Goal: Transaction & Acquisition: Purchase product/service

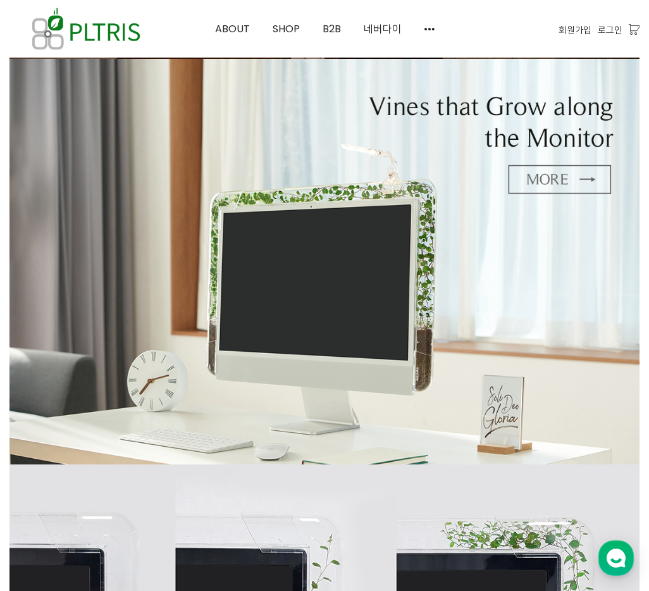
scroll to position [440, 0]
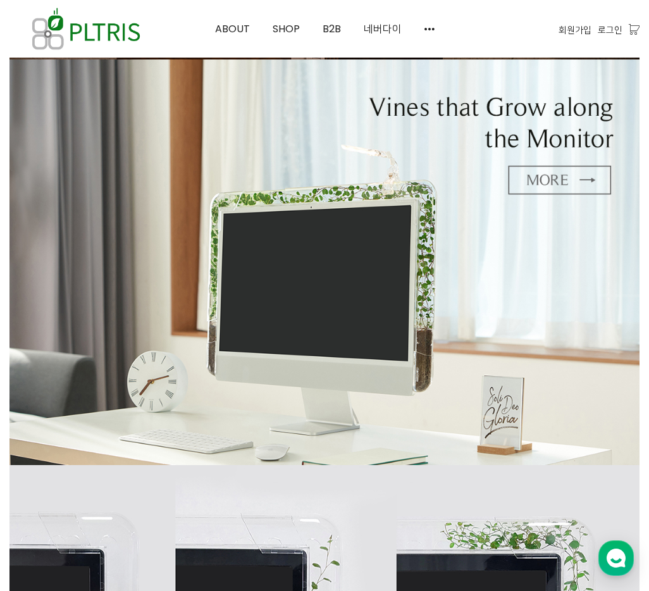
click at [286, 30] on span "SHOP" at bounding box center [286, 29] width 27 height 15
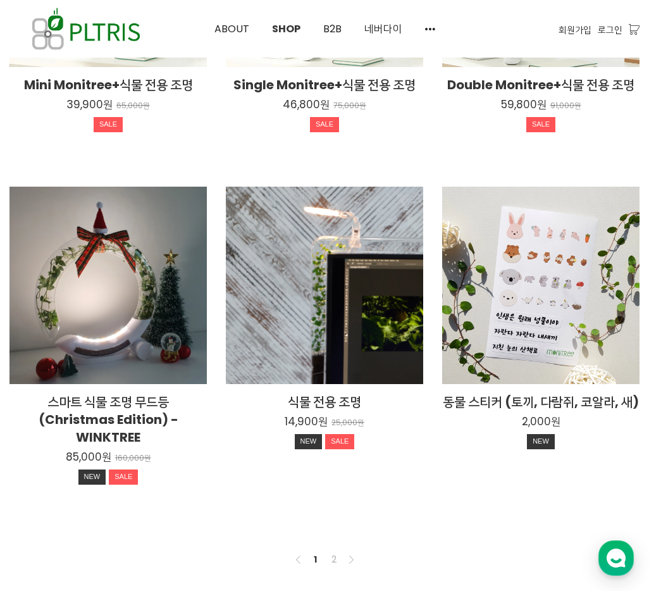
scroll to position [681, 0]
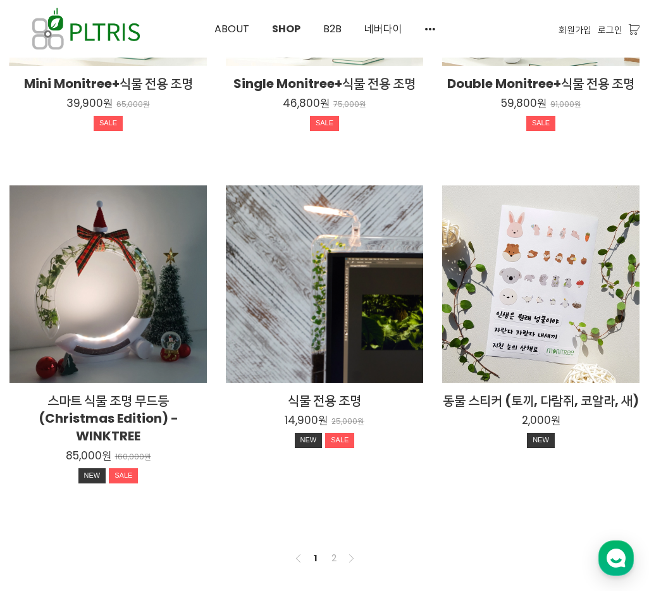
click at [333, 555] on link "2" at bounding box center [333, 557] width 15 height 15
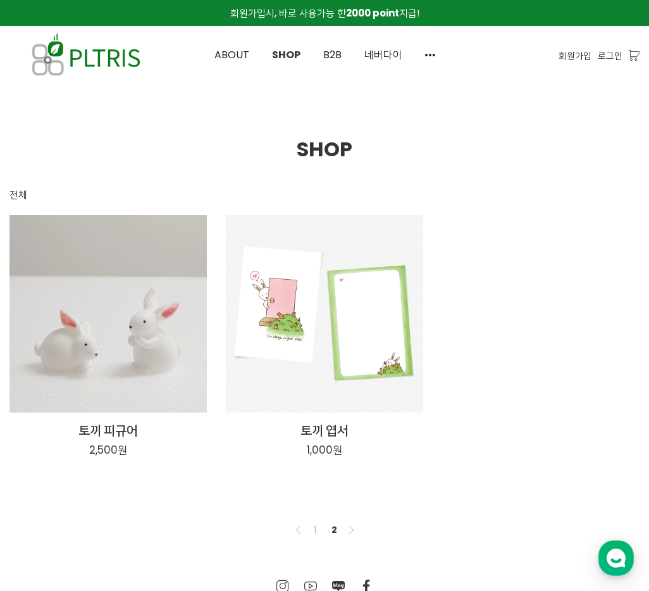
click at [317, 533] on link "1" at bounding box center [314, 529] width 15 height 15
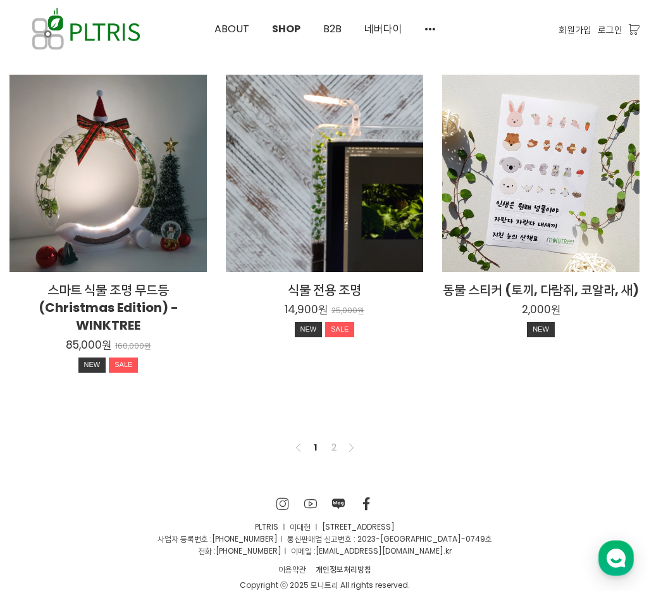
scroll to position [792, 0]
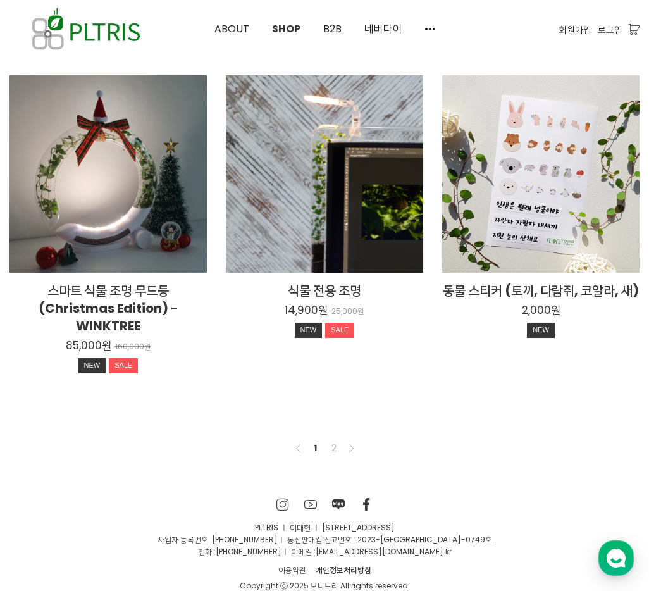
click at [61, 200] on div "스마트 식물 조명 무드등 (Christmas Edition) - WINKTREE 85,000원 160,000원 NEW SALE" at bounding box center [107, 173] width 197 height 197
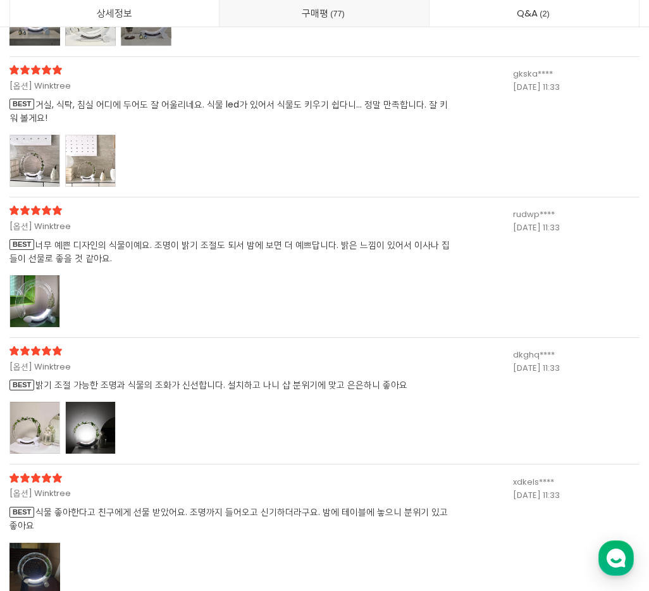
scroll to position [25660, 0]
